Goal: Task Accomplishment & Management: Use online tool/utility

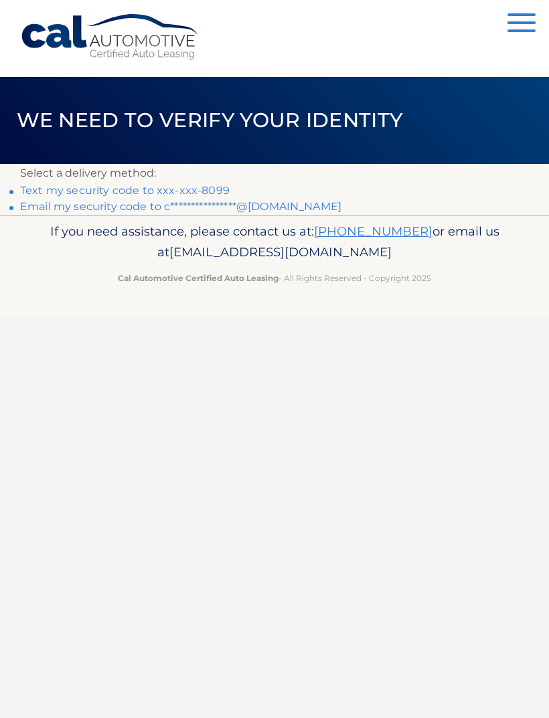
click at [282, 210] on link "**********" at bounding box center [180, 206] width 321 height 13
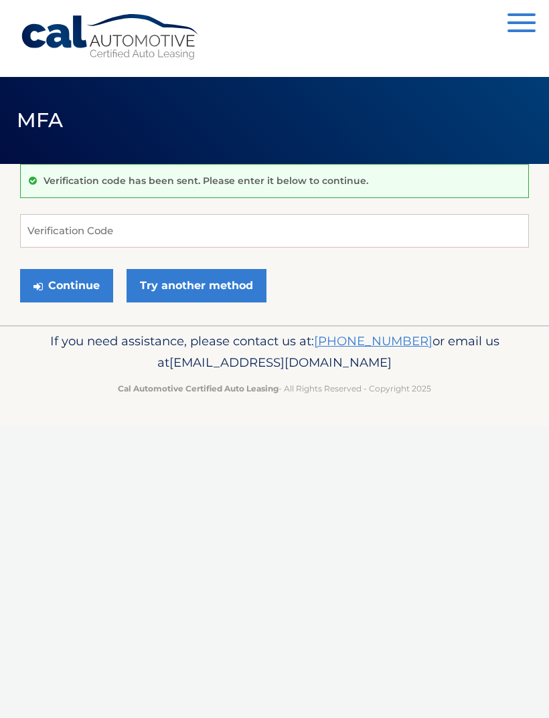
click at [271, 205] on div "Verification code has been sent. Please enter it below to continue. Verificatio…" at bounding box center [274, 244] width 509 height 161
click at [251, 228] on input "Verification Code" at bounding box center [274, 230] width 509 height 33
paste input "896553"
type input "896553"
click at [88, 282] on button "Continue" at bounding box center [66, 285] width 93 height 33
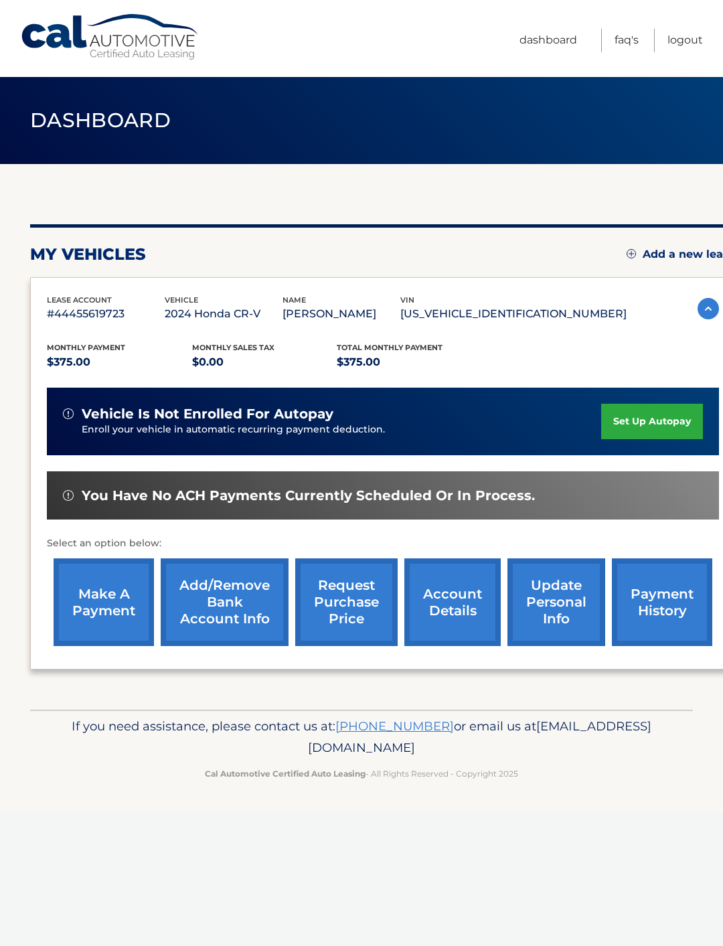
click at [110, 625] on link "make a payment" at bounding box center [104, 602] width 100 height 88
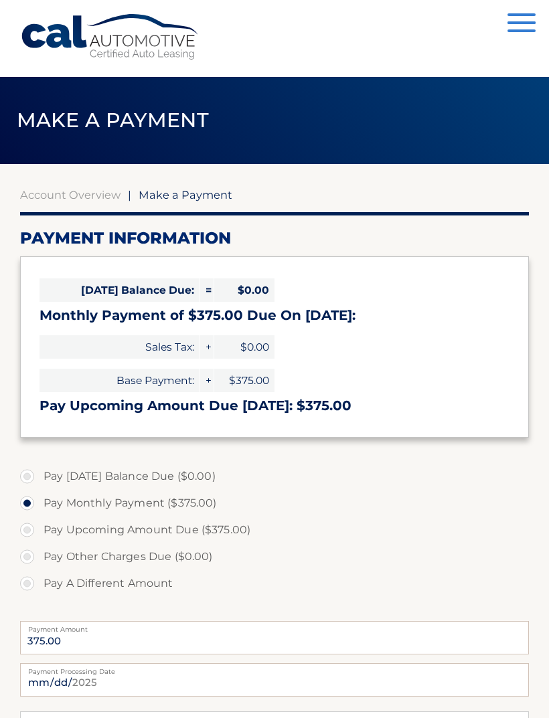
select select "Mjg3NTA1MDgtN2I1NC00YWZjLWE4ZWItYzM5MTA1NGIyZjBj"
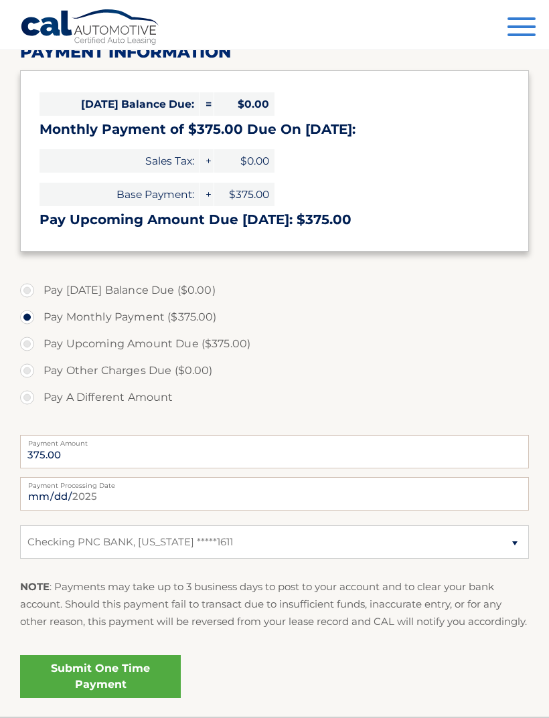
scroll to position [258, 0]
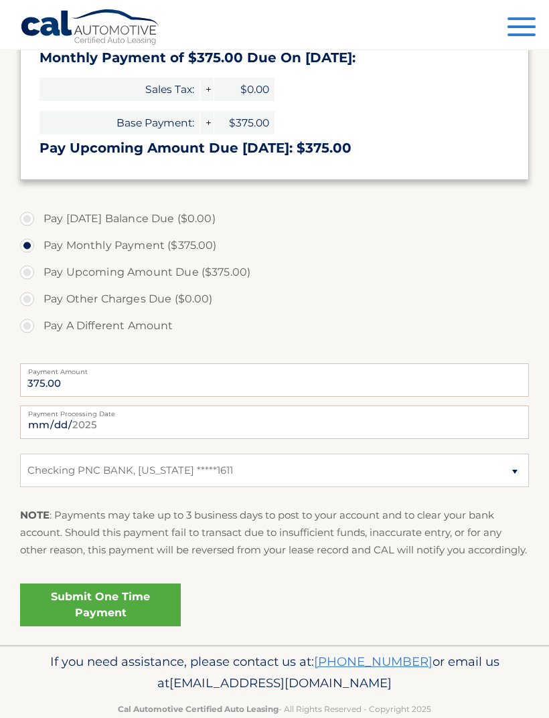
click at [124, 617] on link "Submit One Time Payment" at bounding box center [100, 605] width 161 height 43
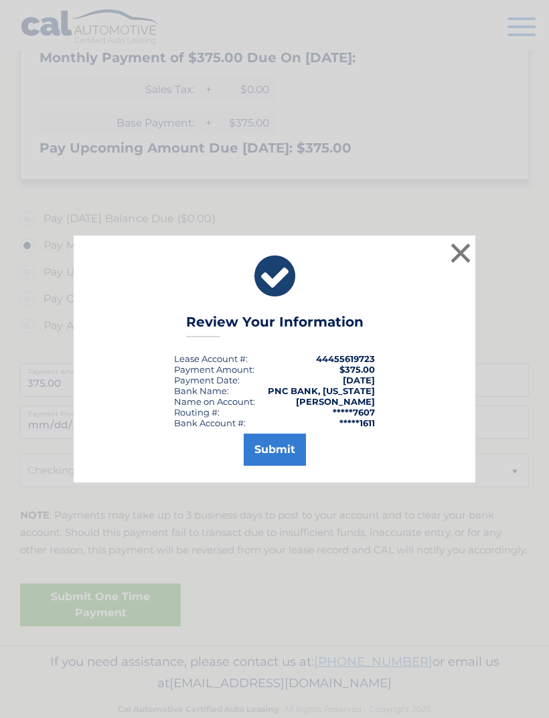
click at [288, 464] on button "Submit" at bounding box center [275, 450] width 62 height 32
